Goal: Information Seeking & Learning: Learn about a topic

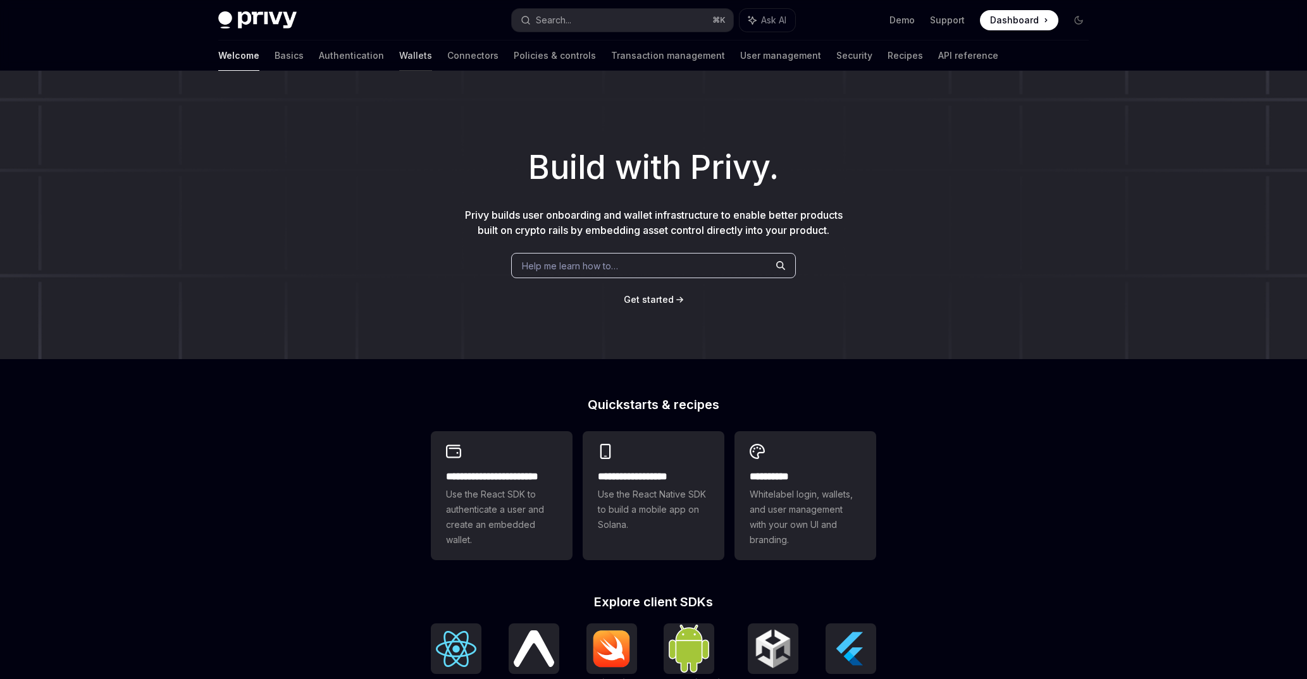
click at [399, 59] on link "Wallets" at bounding box center [415, 55] width 33 height 30
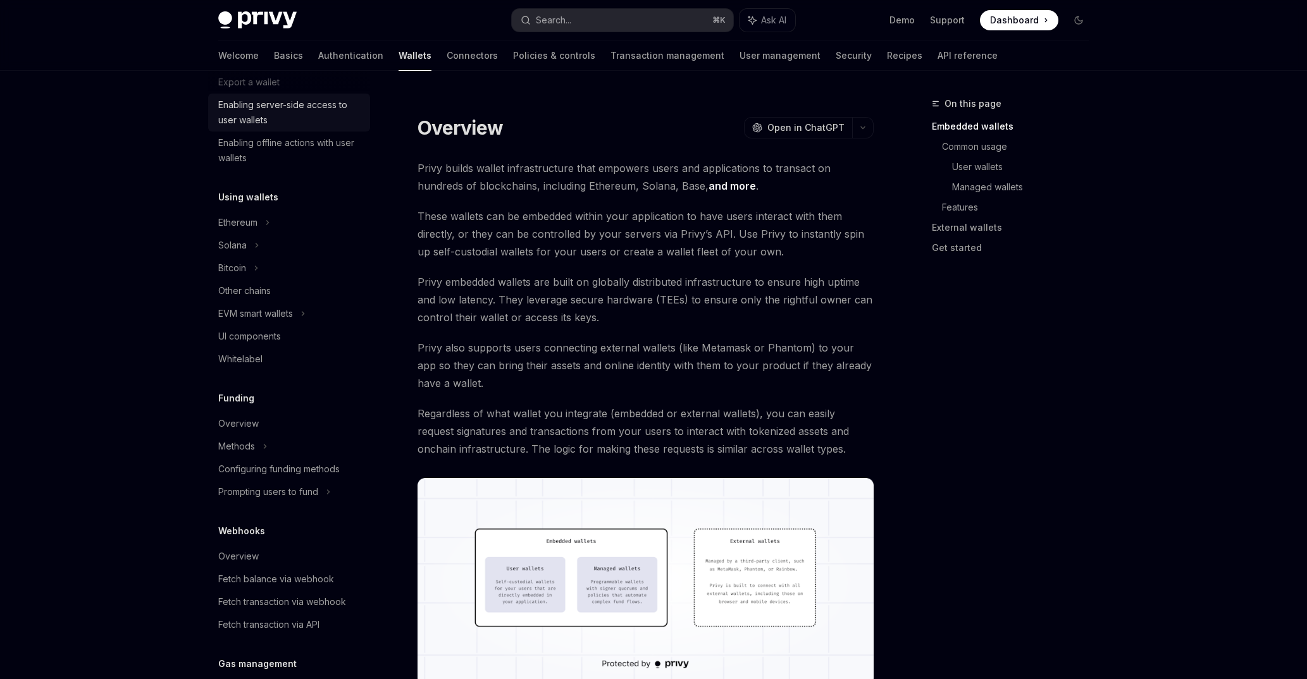
scroll to position [209, 0]
click at [267, 227] on div "Ethereum" at bounding box center [289, 218] width 162 height 23
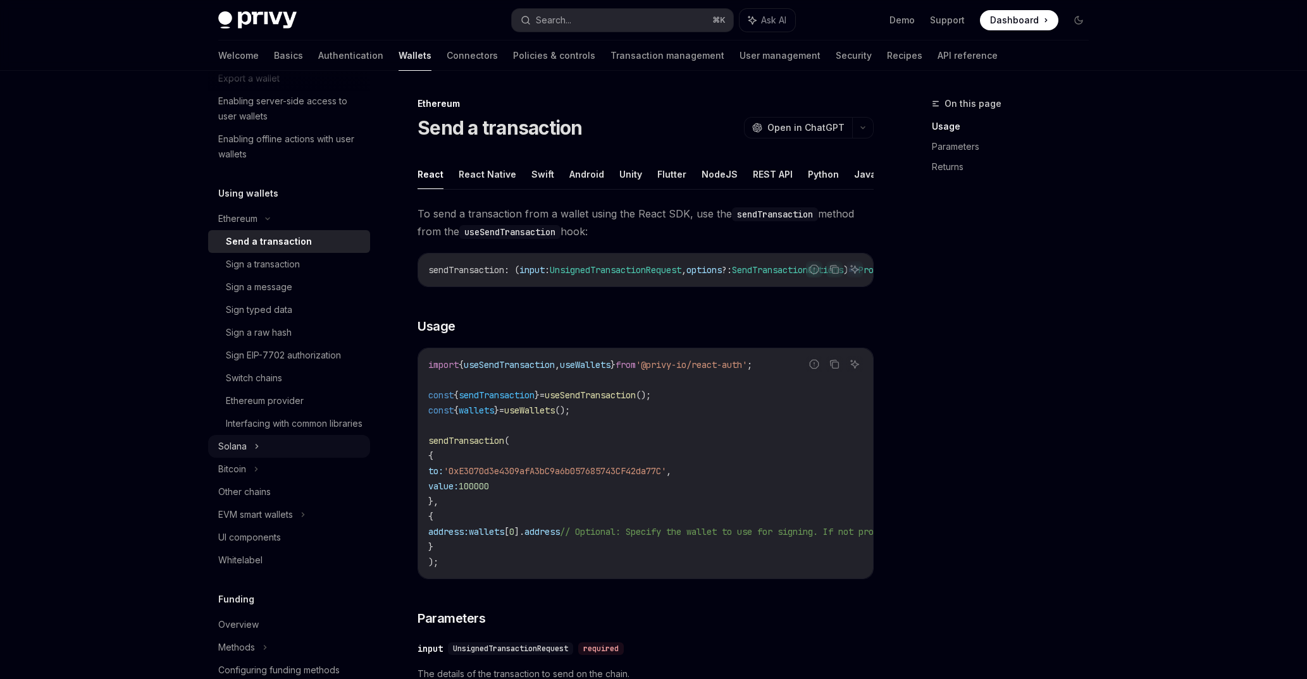
click at [275, 458] on div "Solana" at bounding box center [289, 446] width 162 height 23
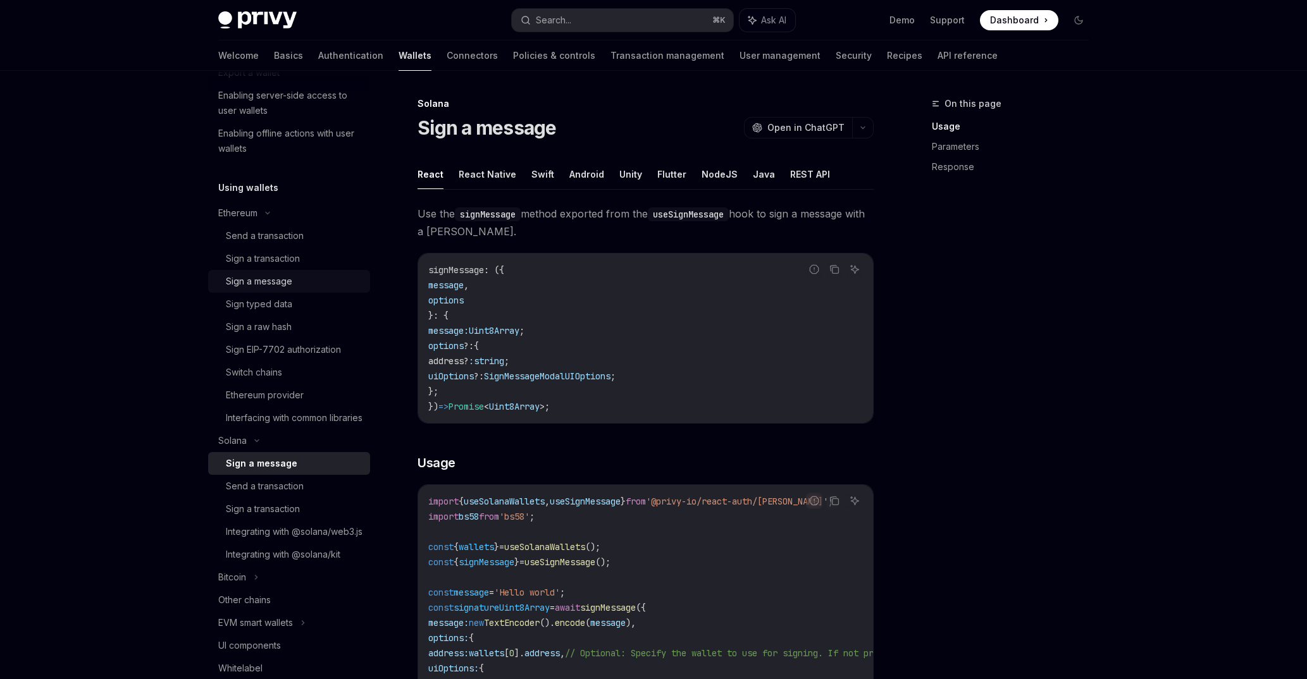
scroll to position [230, 0]
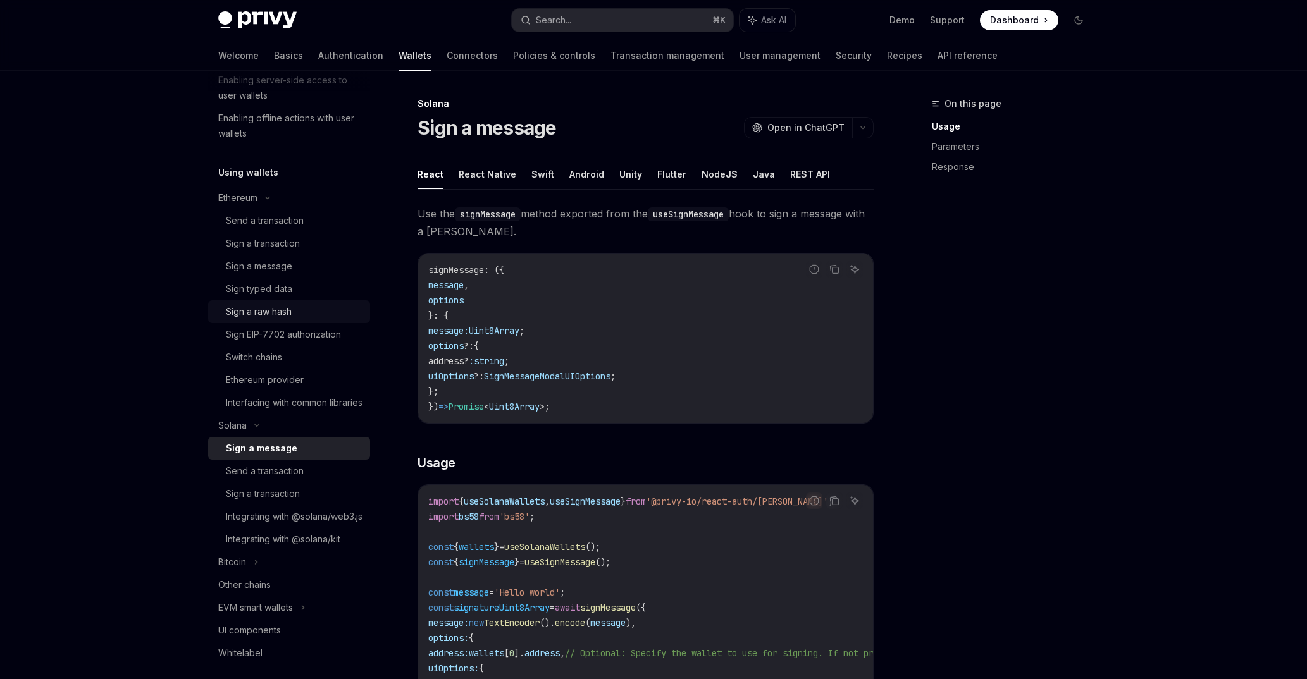
click at [292, 314] on div "Sign a raw hash" at bounding box center [294, 311] width 137 height 15
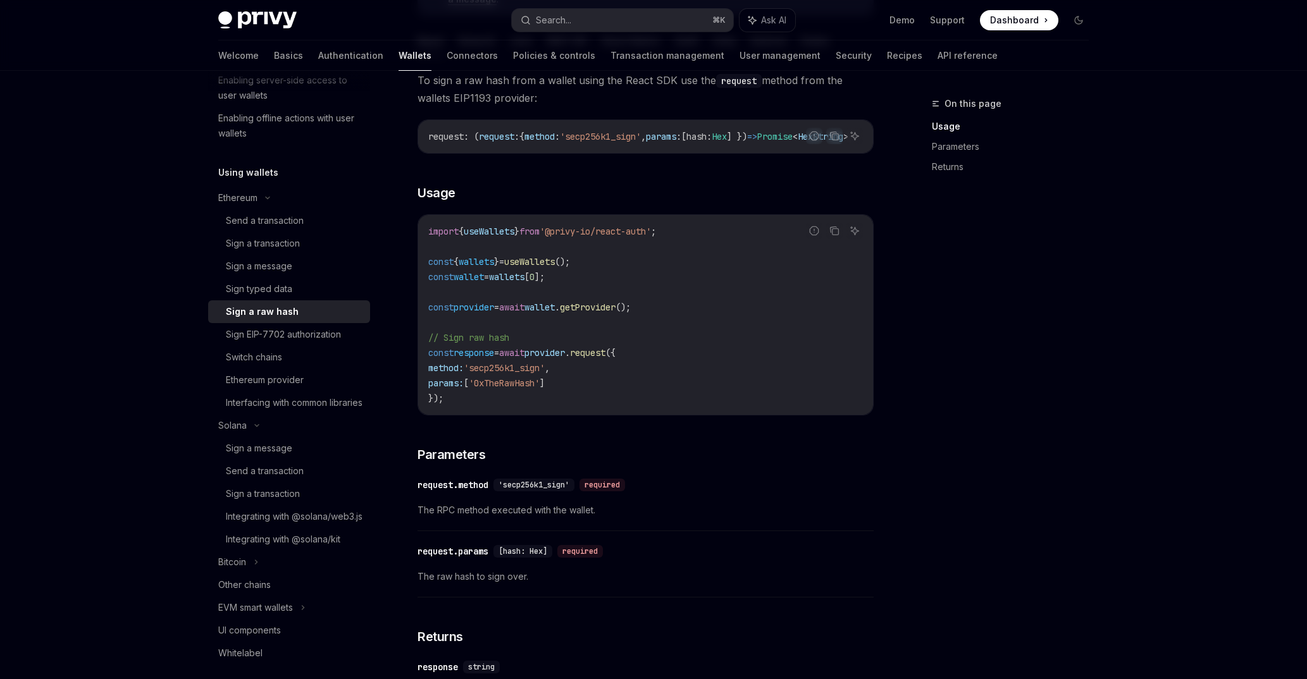
scroll to position [216, 0]
click at [343, 336] on div "Sign EIP-7702 authorization" at bounding box center [294, 334] width 137 height 15
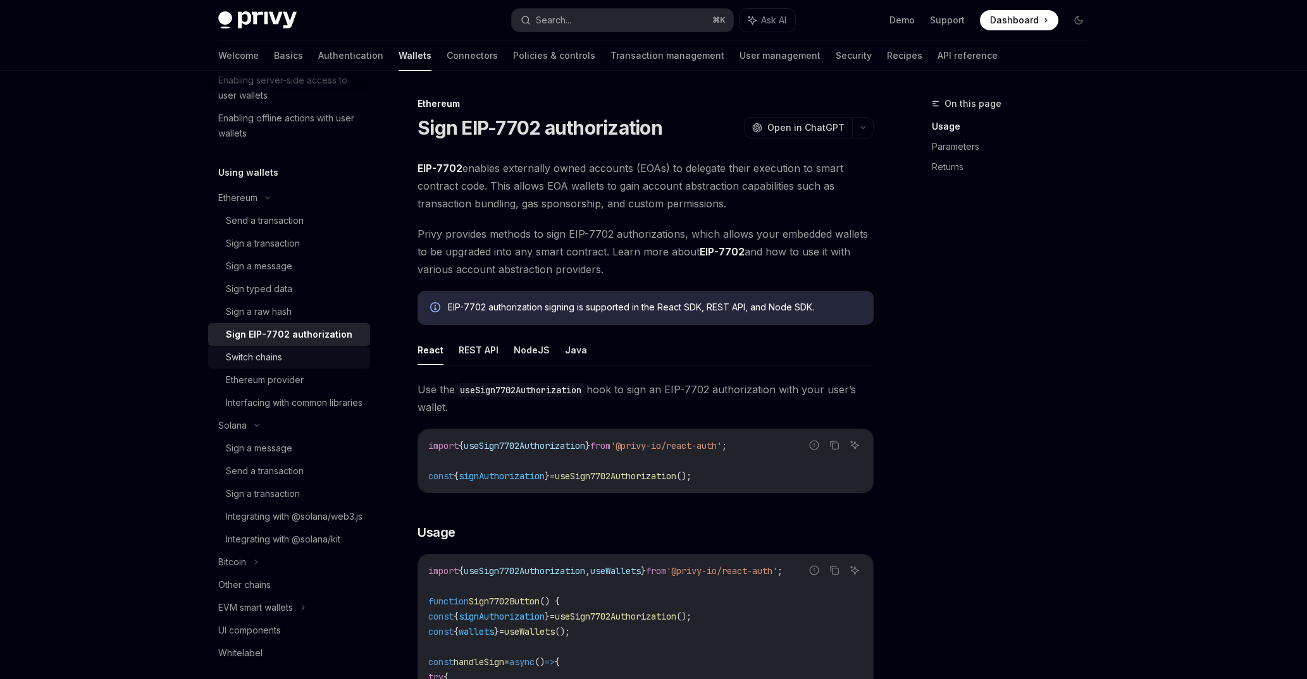
click at [338, 359] on div "Switch chains" at bounding box center [294, 357] width 137 height 15
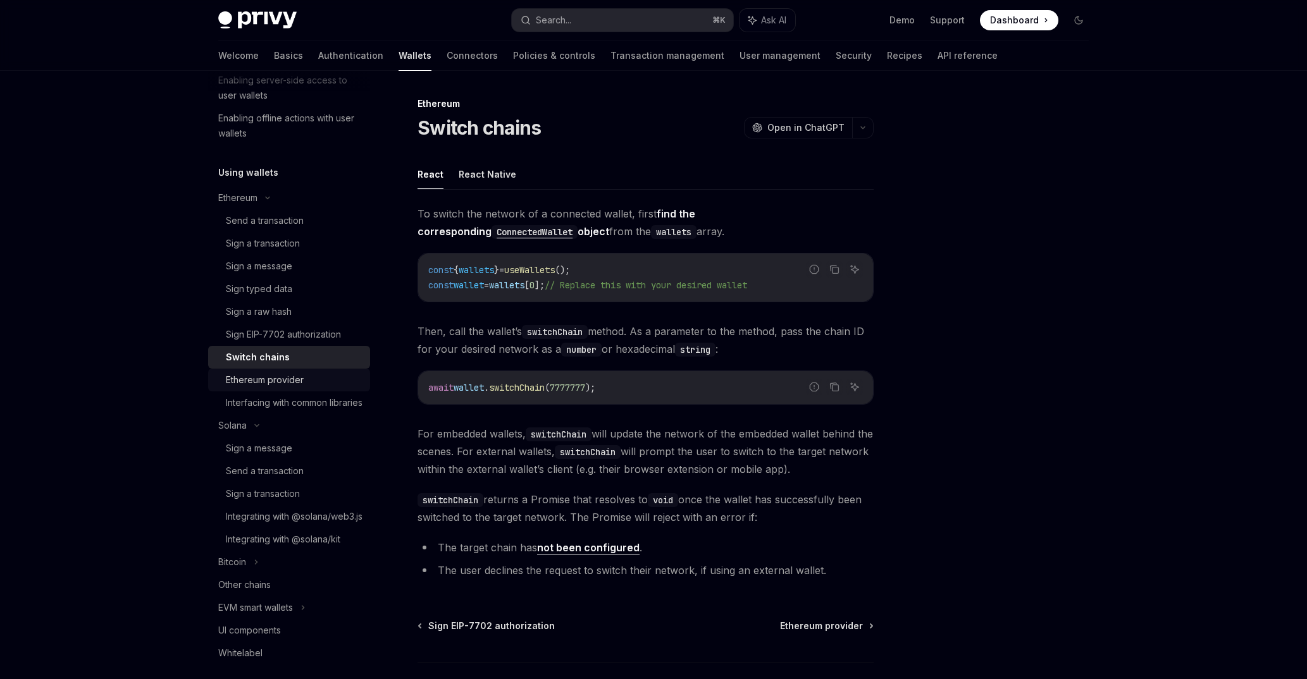
click at [338, 380] on div "Ethereum provider" at bounding box center [294, 380] width 137 height 15
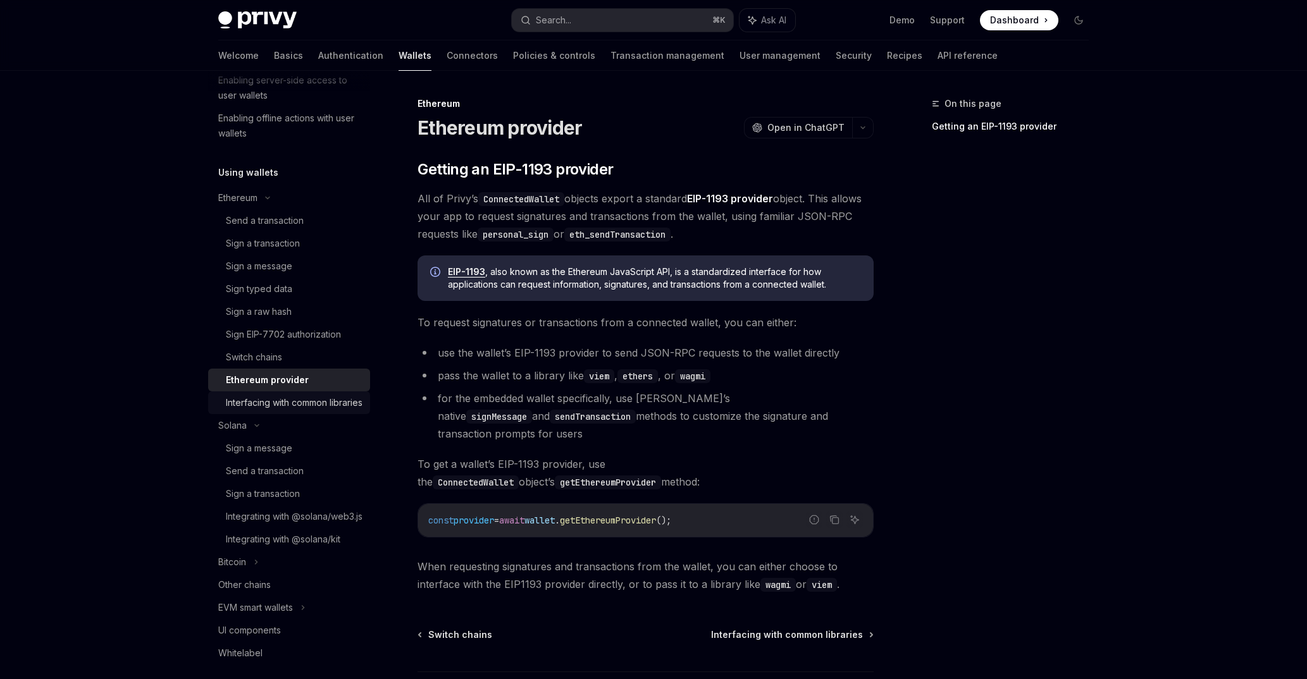
click at [340, 405] on div "Interfacing with common libraries" at bounding box center [294, 402] width 137 height 15
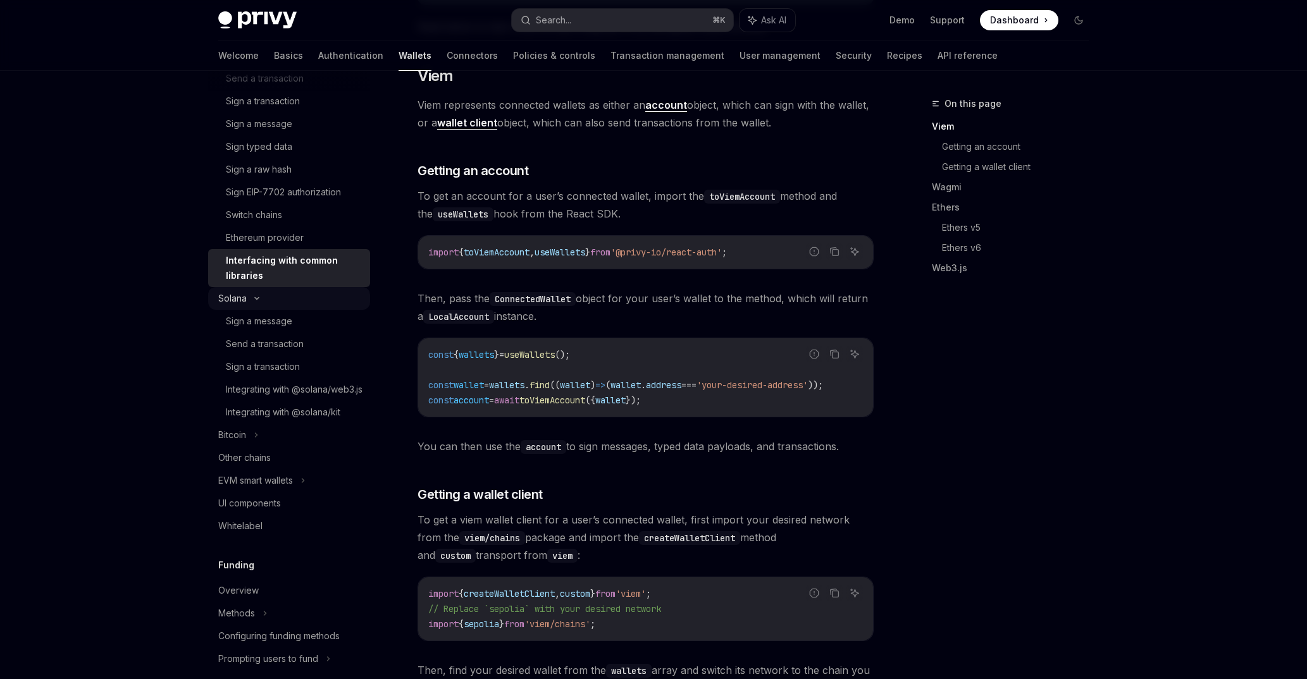
scroll to position [437, 0]
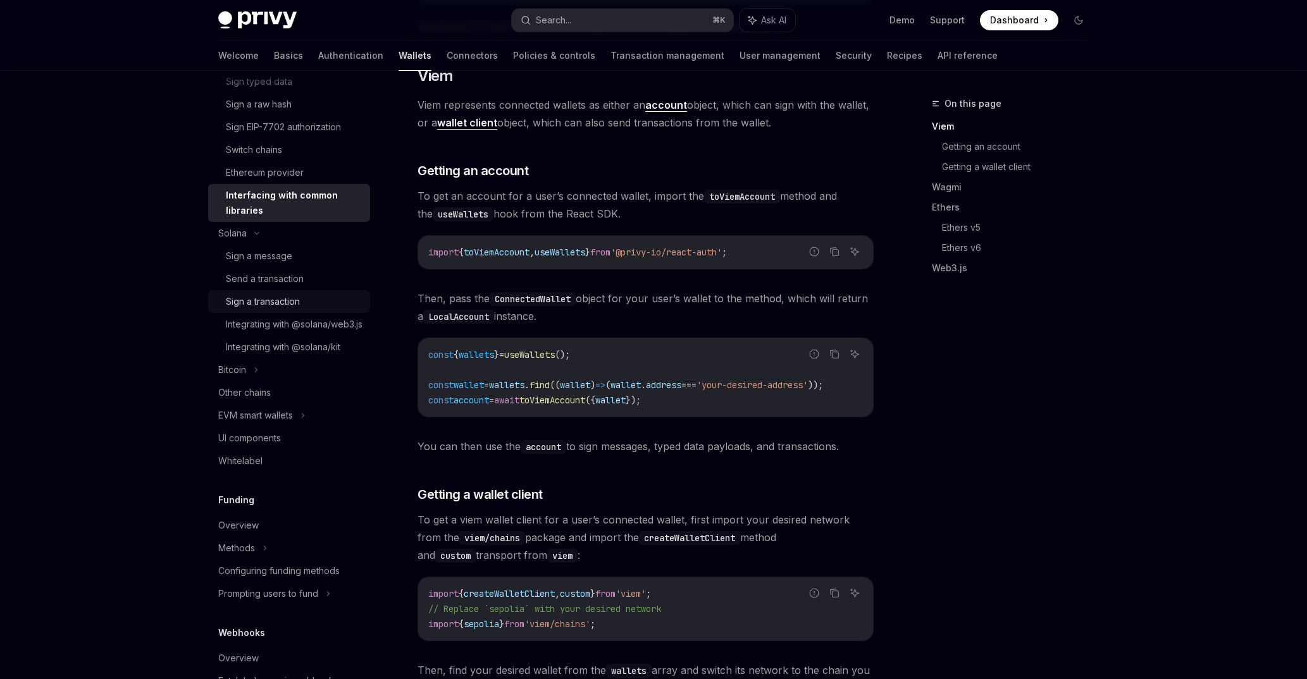
click at [293, 302] on div "Sign a transaction" at bounding box center [263, 301] width 74 height 15
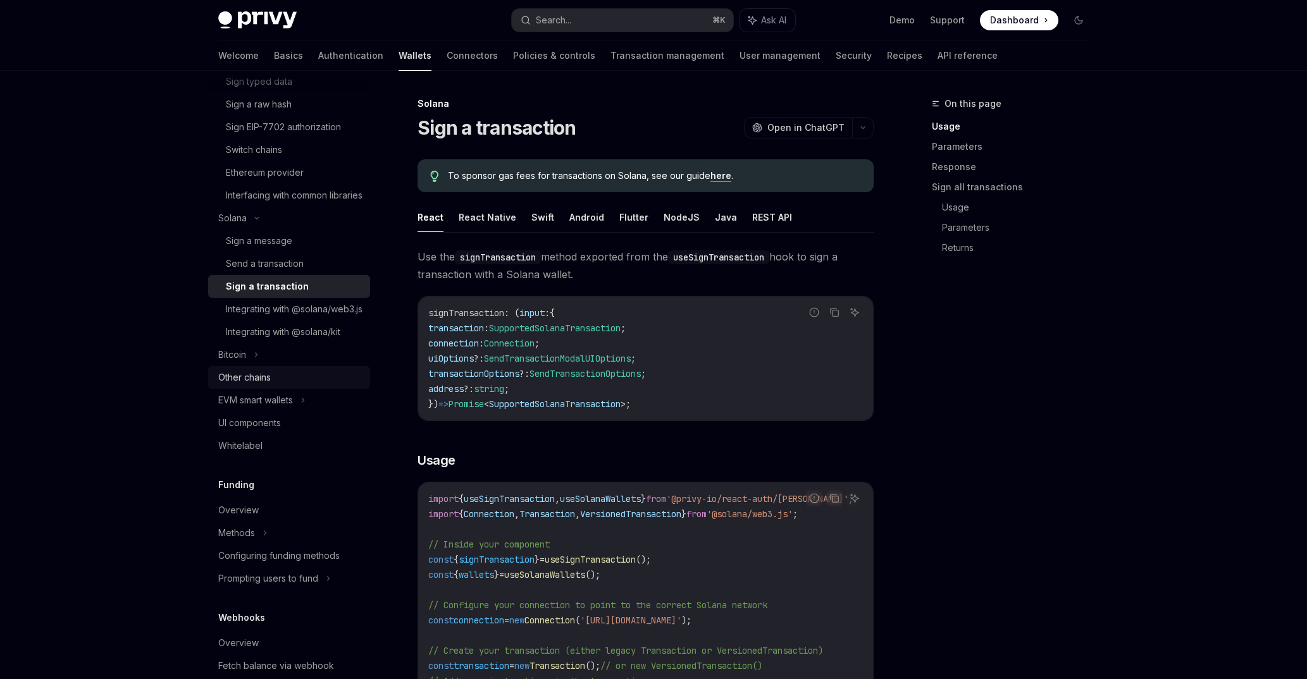
click at [294, 385] on div "Other chains" at bounding box center [290, 377] width 144 height 15
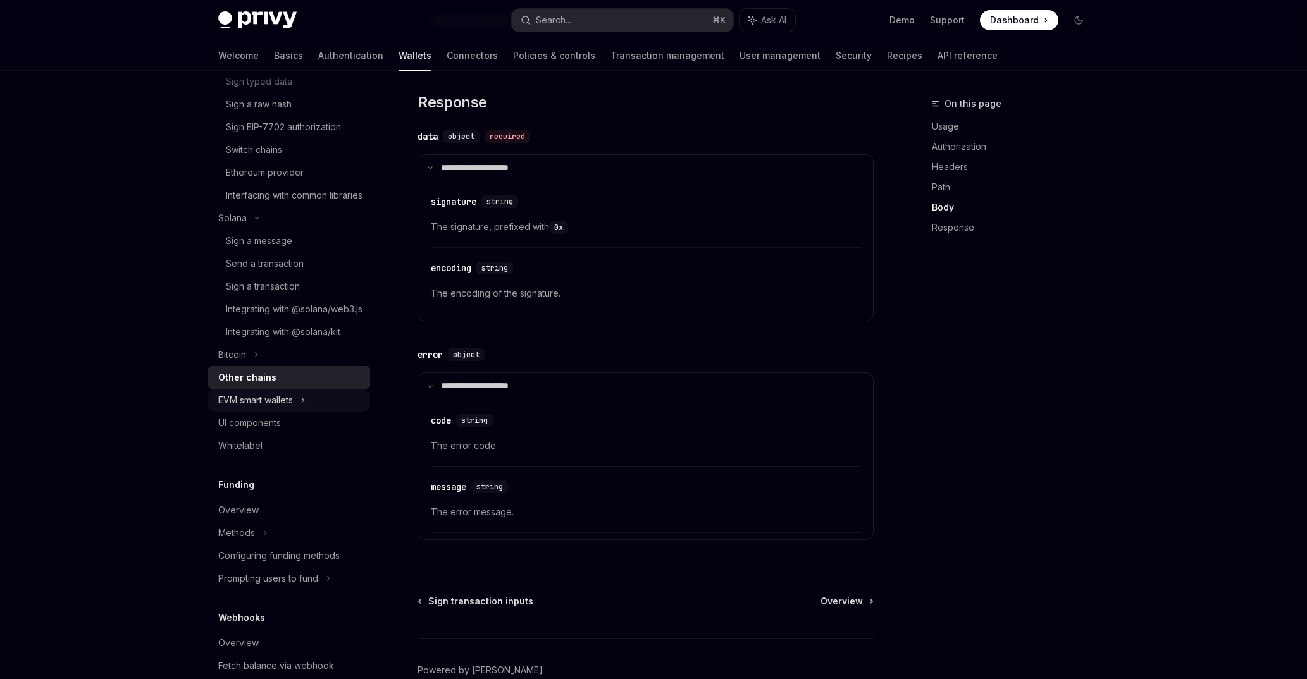
scroll to position [1387, 0]
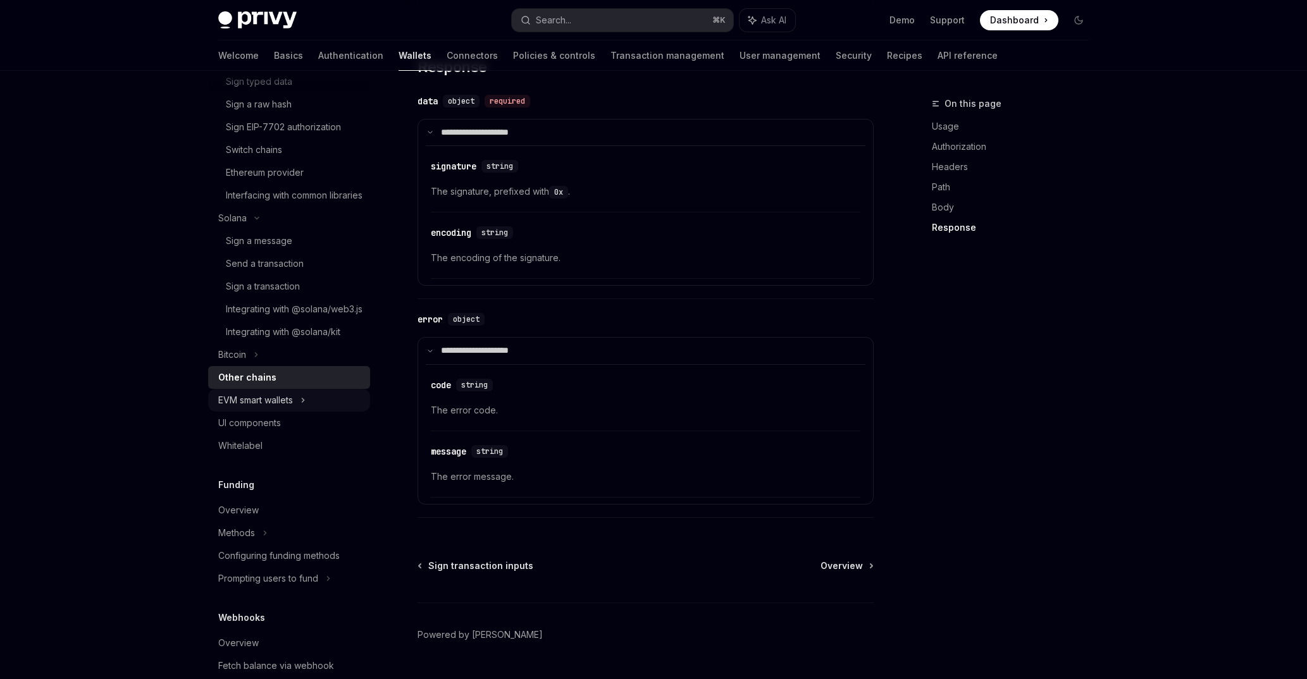
click at [321, 412] on div "EVM smart wallets" at bounding box center [289, 400] width 162 height 23
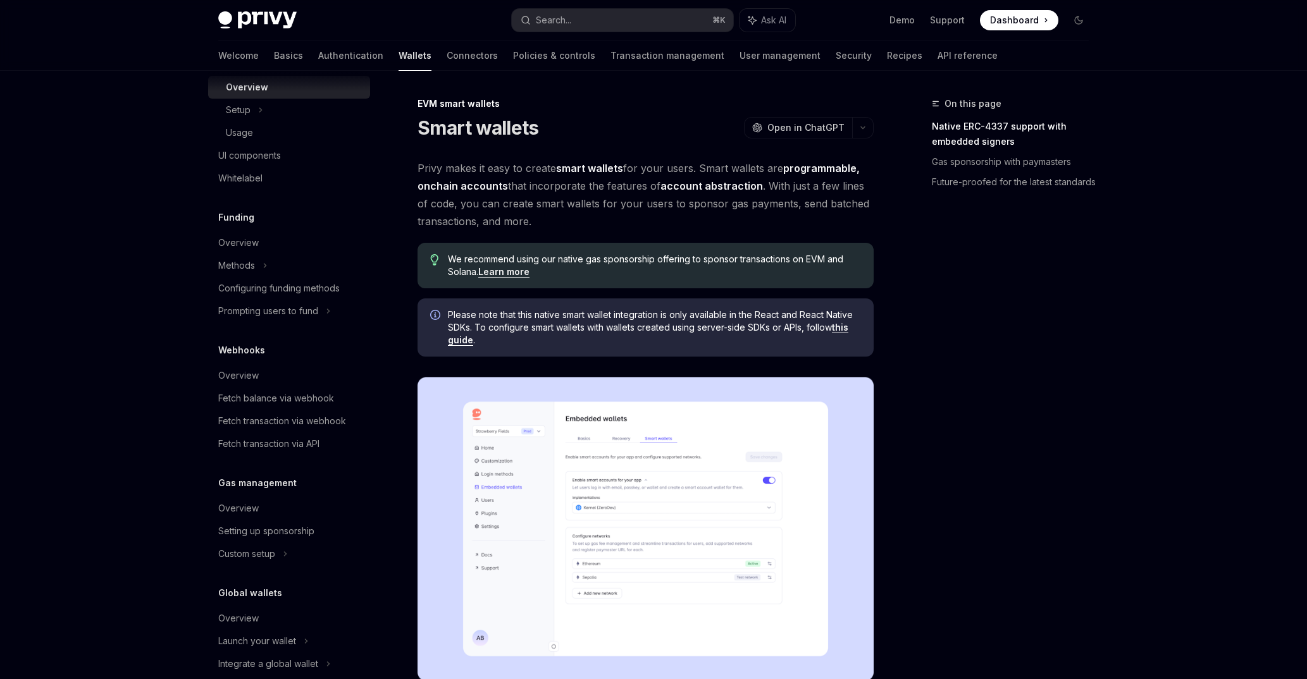
scroll to position [825, 0]
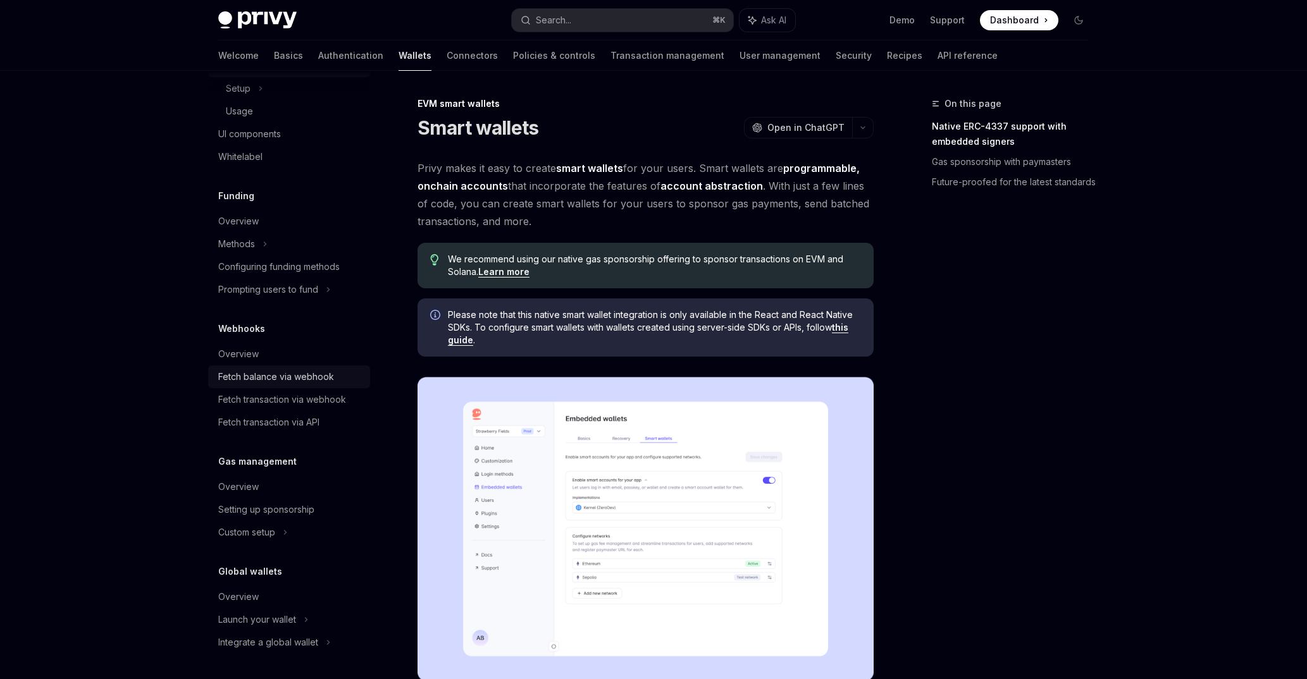
click at [328, 381] on div "Fetch balance via webhook" at bounding box center [276, 376] width 116 height 15
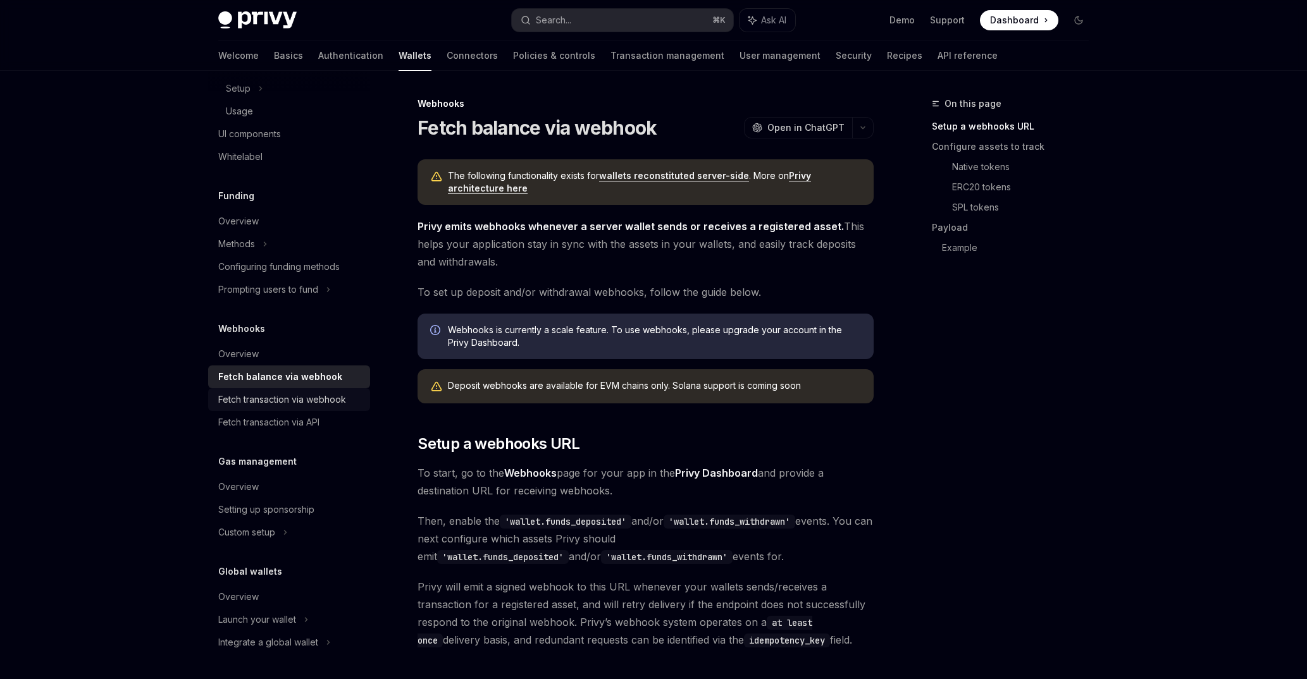
click at [330, 407] on div "Fetch transaction via webhook" at bounding box center [282, 399] width 128 height 15
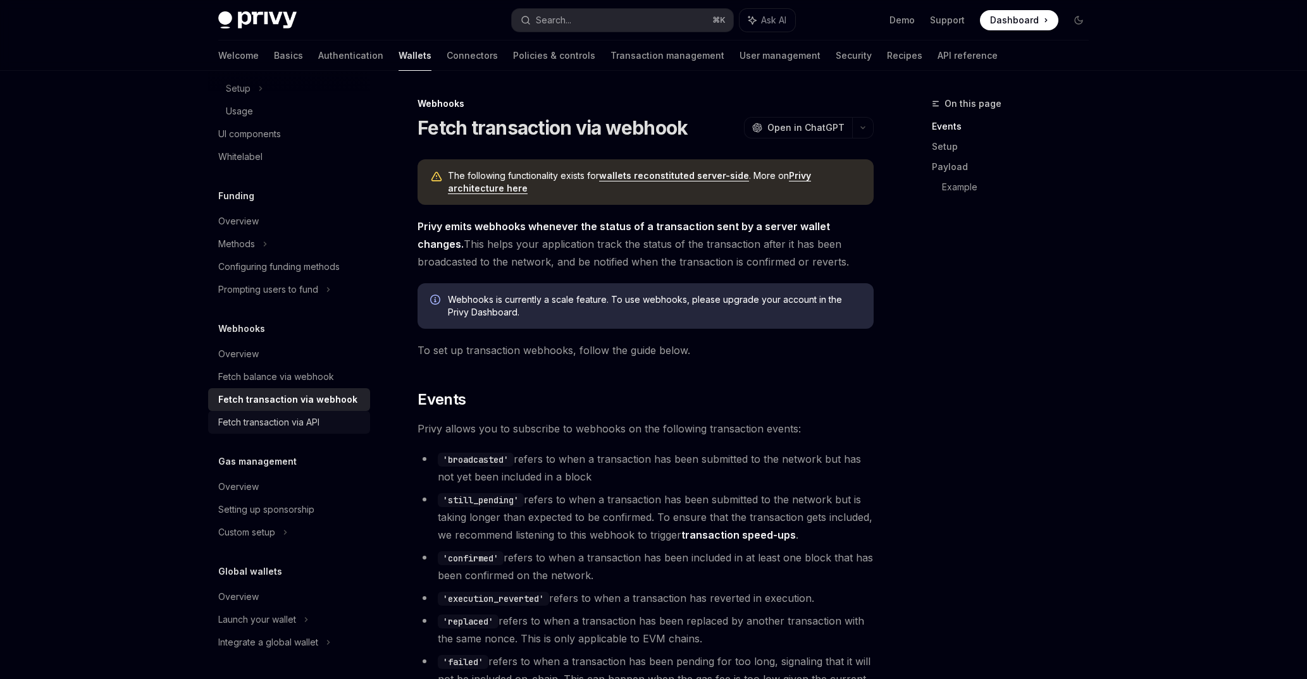
click at [329, 425] on div "Fetch transaction via API" at bounding box center [290, 422] width 144 height 15
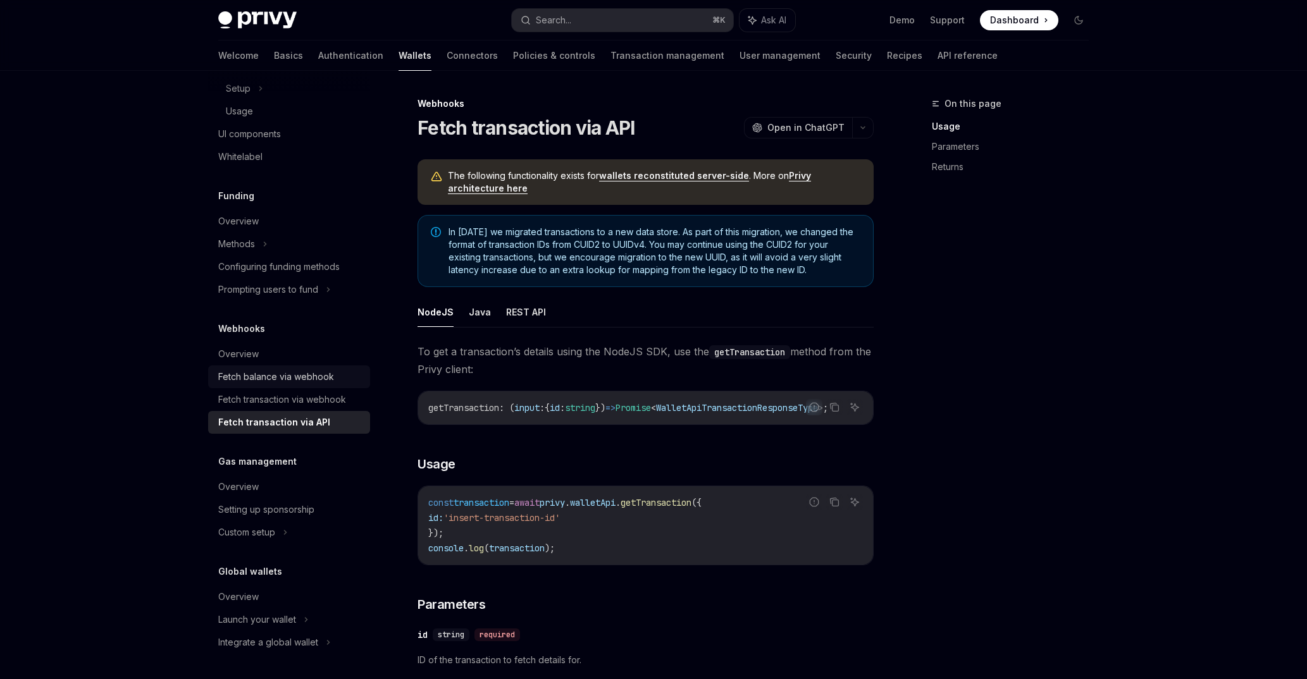
click at [326, 373] on div "Fetch balance via webhook" at bounding box center [276, 376] width 116 height 15
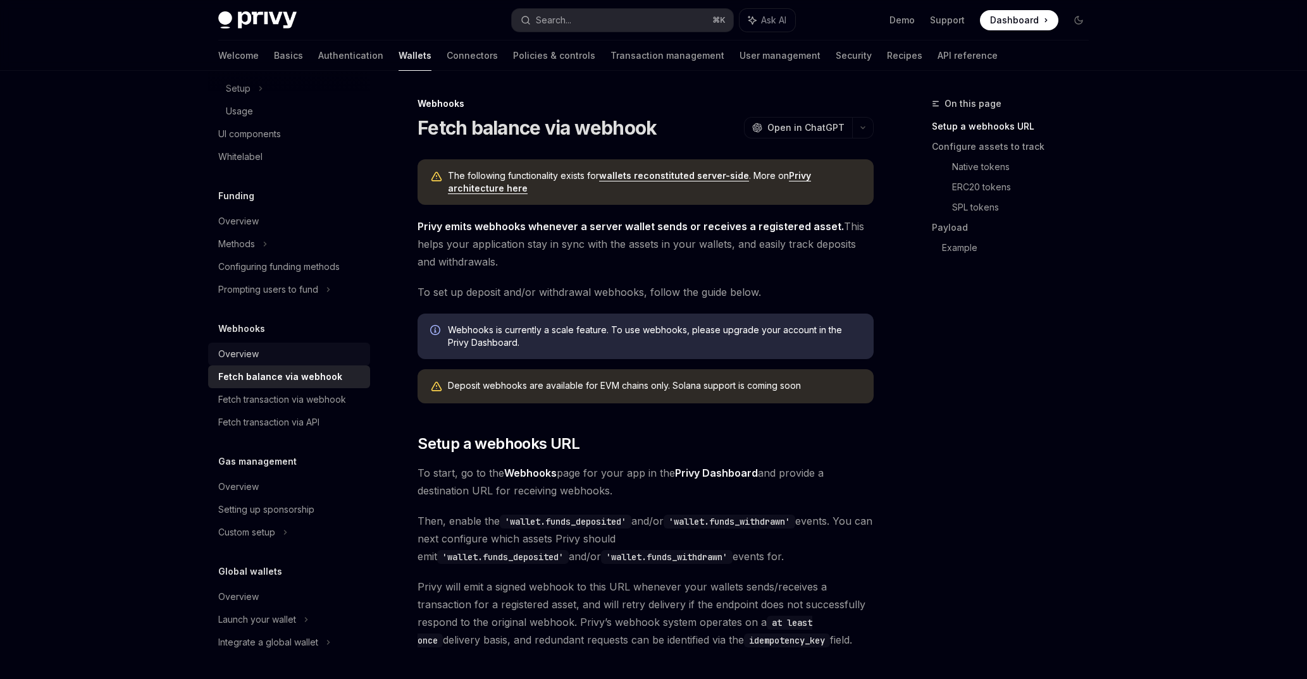
click at [318, 356] on div "Overview" at bounding box center [290, 354] width 144 height 15
type textarea "*"
